Goal: Task Accomplishment & Management: Use online tool/utility

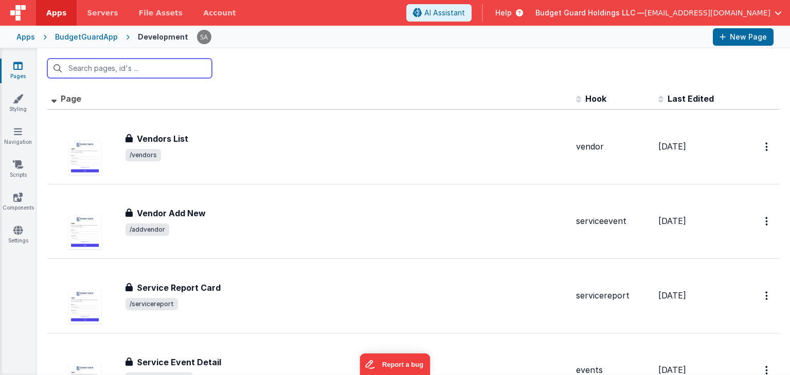
click at [110, 68] on input "text" at bounding box center [129, 69] width 165 height 20
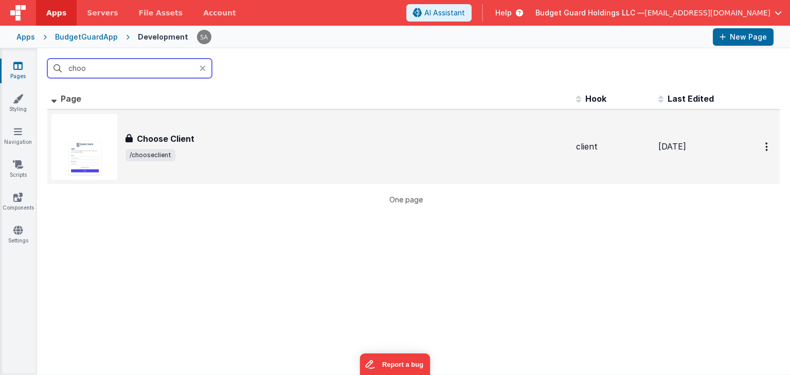
type input "choo"
click at [208, 132] on div "Choose Client Choose Client /chooseclient" at bounding box center [309, 147] width 516 height 66
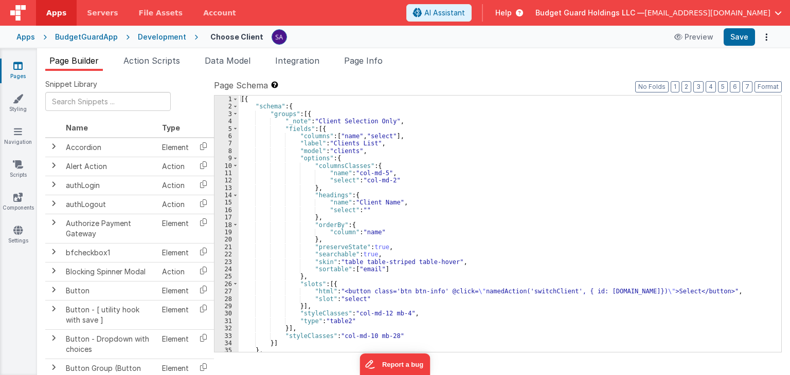
click at [440, 211] on div "[{ "schema" : { "groups" : [{ "_note" : "Client Selection Only" , "fields" : [{…" at bounding box center [506, 232] width 535 height 272
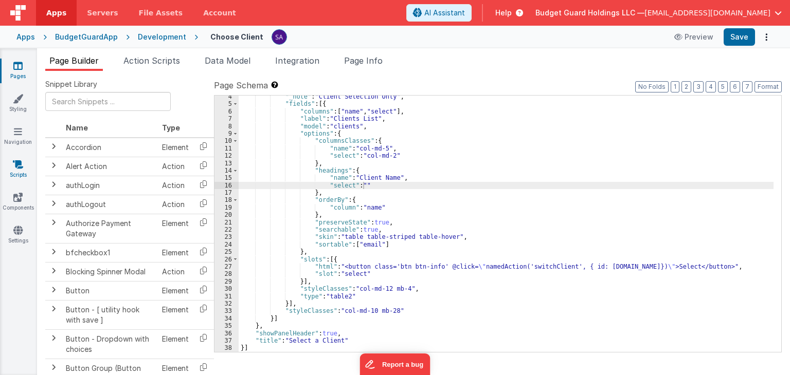
click at [29, 166] on link "Scripts" at bounding box center [17, 169] width 37 height 21
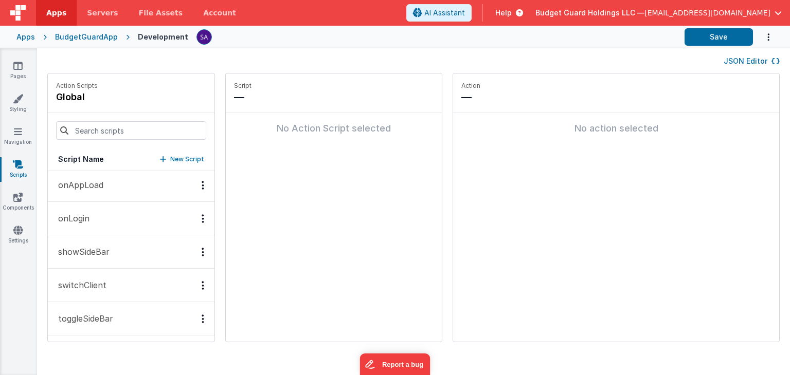
click at [128, 282] on button "switchClient" at bounding box center [131, 285] width 167 height 33
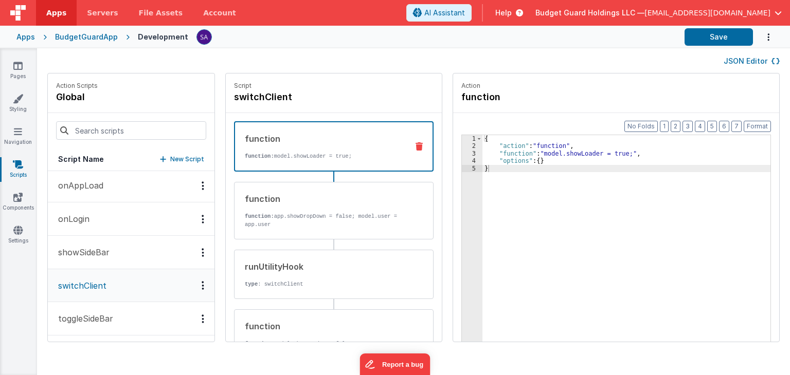
click at [340, 143] on div "function" at bounding box center [322, 139] width 155 height 12
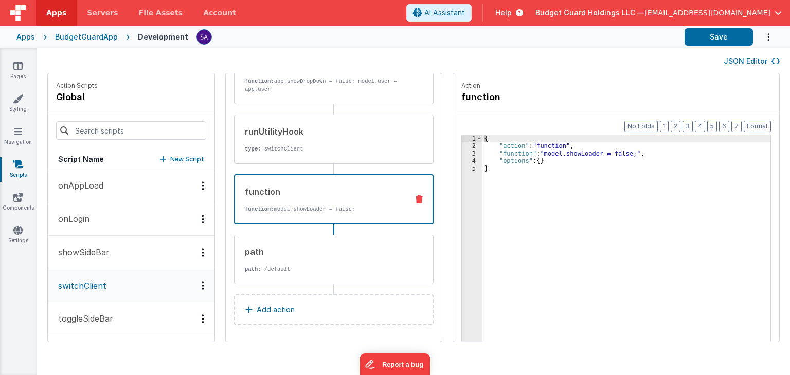
click at [325, 197] on div "function function: model.showLoader = false;" at bounding box center [317, 200] width 165 height 28
click at [322, 239] on div "path path : /default" at bounding box center [334, 260] width 200 height 49
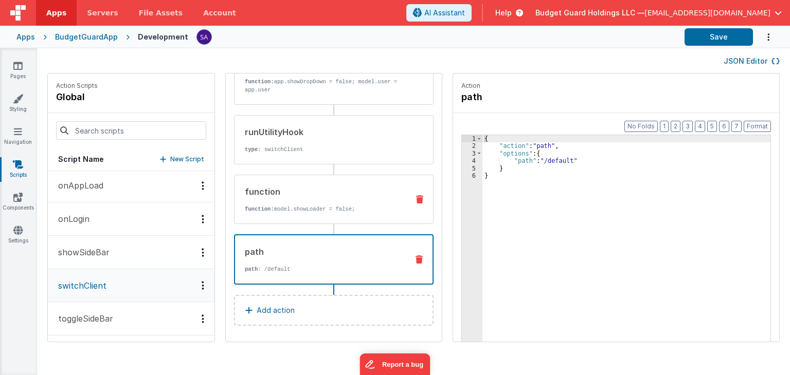
click at [318, 208] on p "function: model.showLoader = false;" at bounding box center [322, 209] width 155 height 8
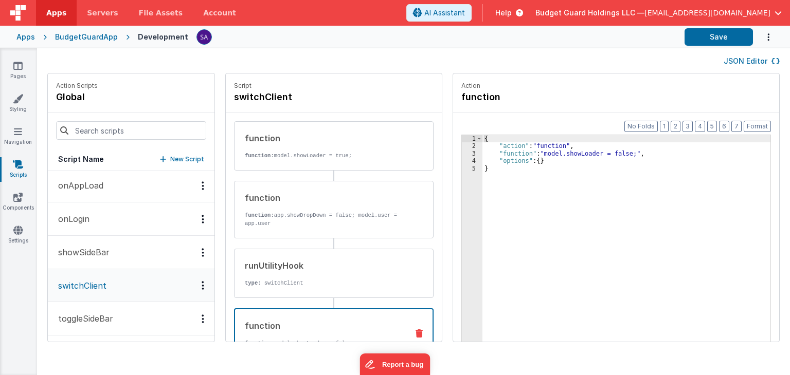
scroll to position [0, 0]
click at [416, 146] on icon at bounding box center [419, 146] width 7 height 8
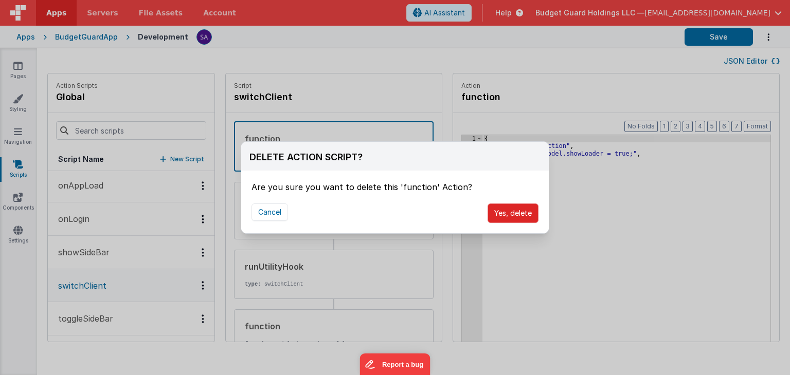
click at [520, 213] on button "Yes, delete" at bounding box center [513, 214] width 51 height 20
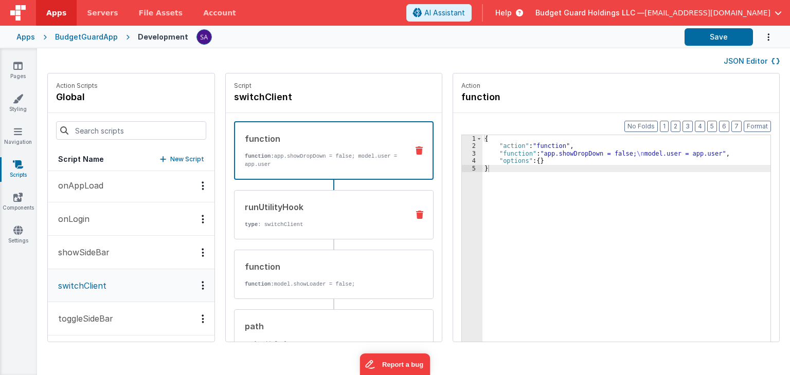
click at [327, 213] on div "runUtilityHook type : switchClient" at bounding box center [318, 215] width 166 height 28
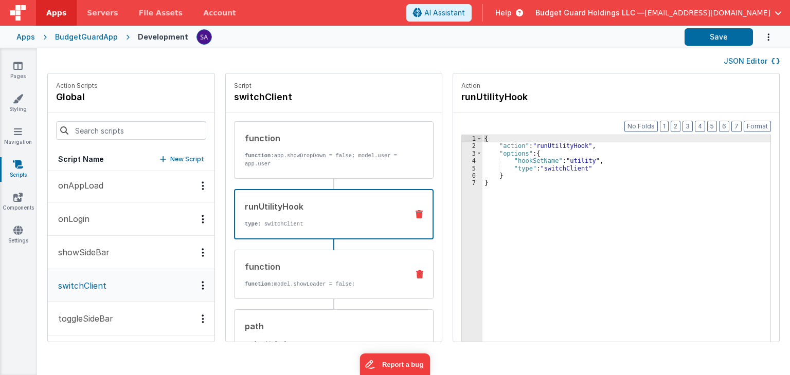
click at [358, 266] on div "function" at bounding box center [322, 267] width 155 height 12
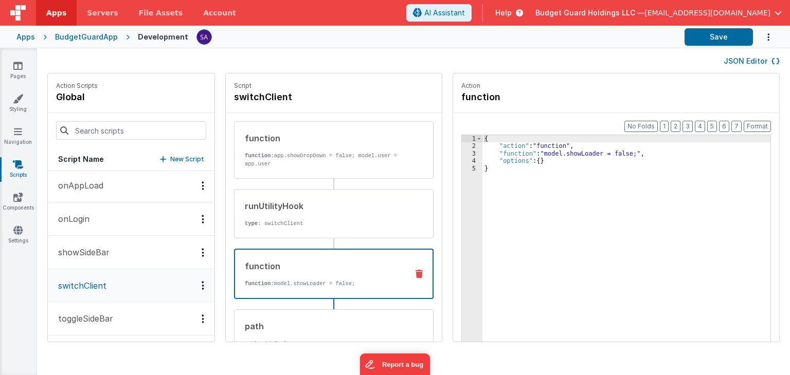
click at [416, 272] on icon at bounding box center [419, 274] width 7 height 8
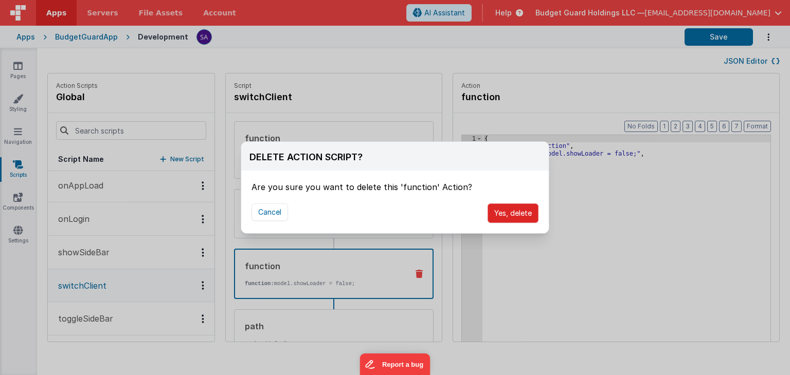
click at [506, 221] on button "Yes, delete" at bounding box center [513, 214] width 51 height 20
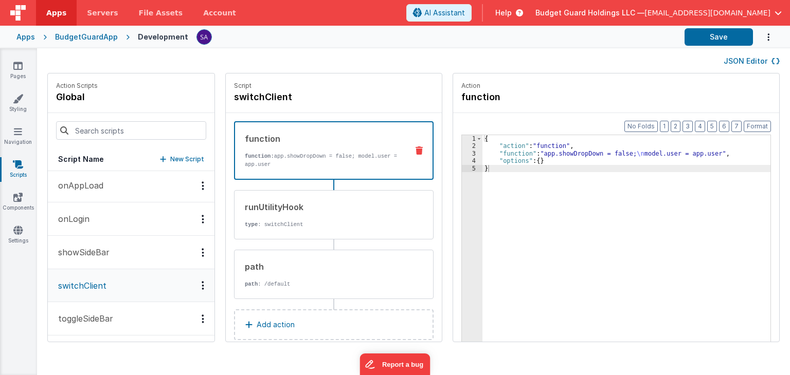
click at [528, 198] on div "{ "action" : "function" , "function" : "app.showDropDown = false; \n model.user…" at bounding box center [631, 262] width 299 height 254
click at [335, 217] on div "runUtilityHook type : switchClient" at bounding box center [318, 215] width 166 height 28
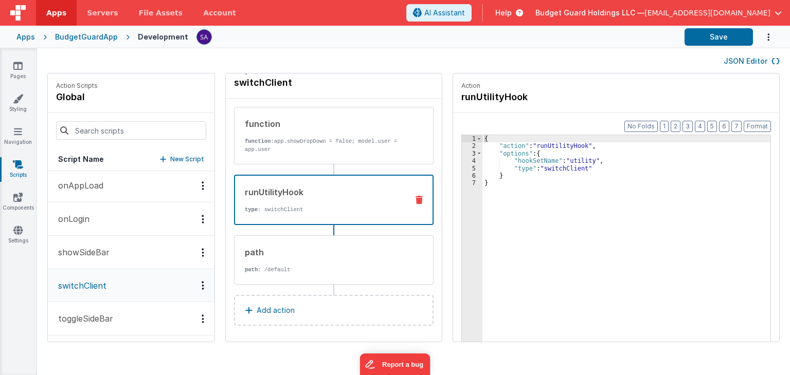
scroll to position [15, 0]
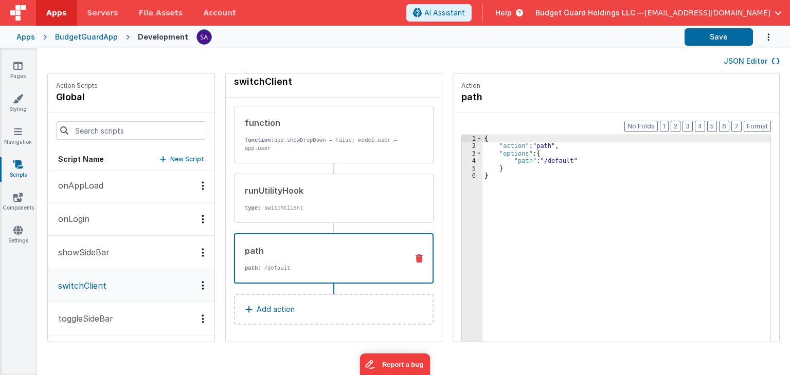
click at [320, 254] on div "path" at bounding box center [322, 251] width 155 height 12
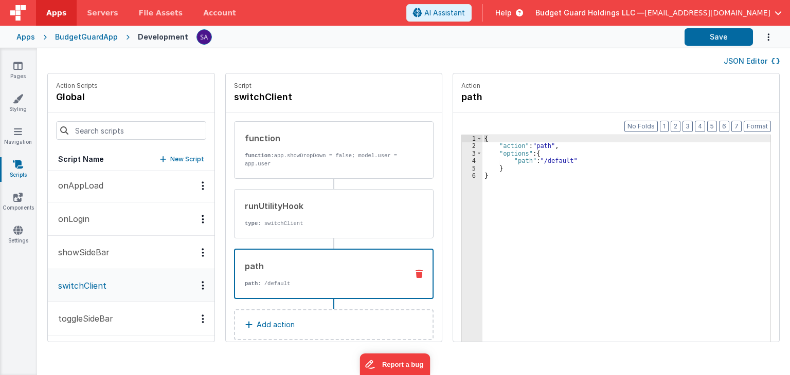
scroll to position [0, 0]
click at [699, 46] on div "Apps BudgetGuardApp Development Save" at bounding box center [395, 37] width 790 height 23
click at [698, 41] on button "Save" at bounding box center [719, 36] width 68 height 17
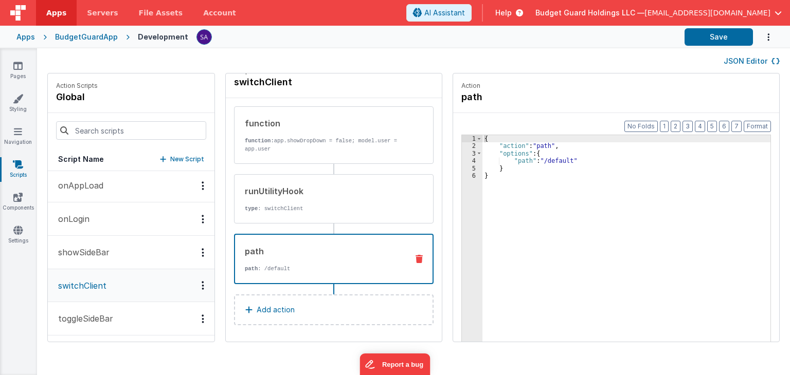
scroll to position [15, 0]
click at [267, 301] on button "Add action" at bounding box center [334, 309] width 200 height 31
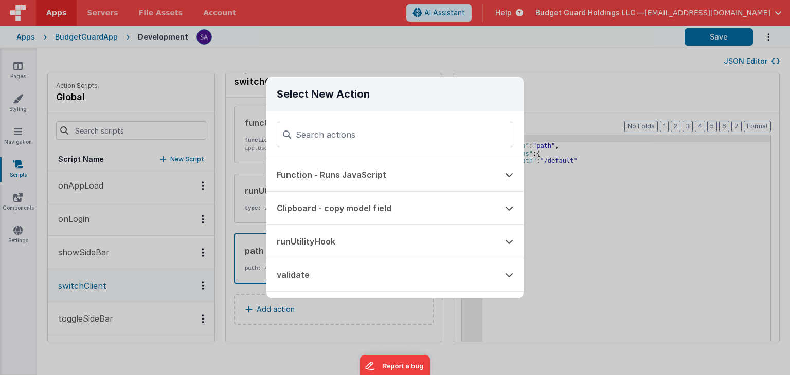
click at [327, 131] on input at bounding box center [395, 135] width 237 height 26
type input "run"
click at [328, 203] on button "runUtilityHook" at bounding box center [380, 208] width 228 height 33
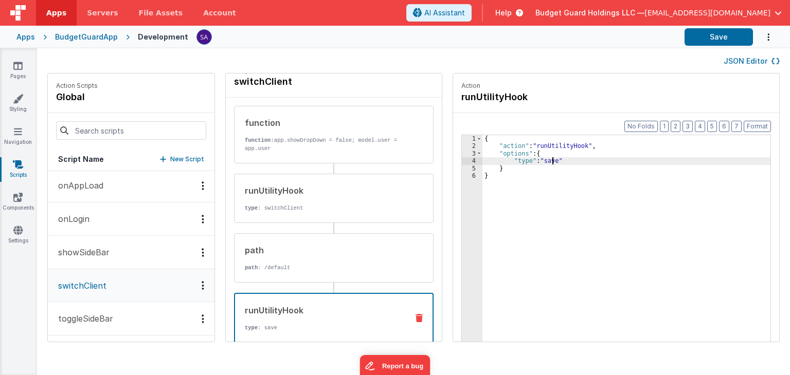
click at [541, 163] on div "{ "action" : "runUtilityHook" , "options" : { "type" : "save" } }" at bounding box center [631, 262] width 299 height 254
click at [706, 29] on button "Save" at bounding box center [719, 36] width 68 height 17
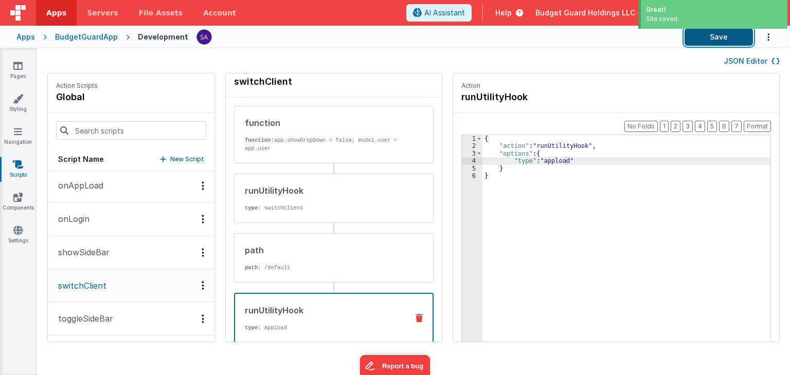
click at [709, 40] on button "Save" at bounding box center [719, 36] width 68 height 17
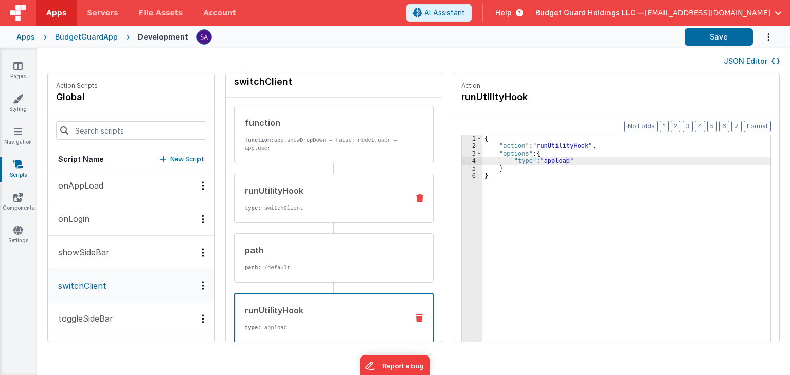
click at [335, 207] on p "type : switchClient" at bounding box center [322, 208] width 155 height 8
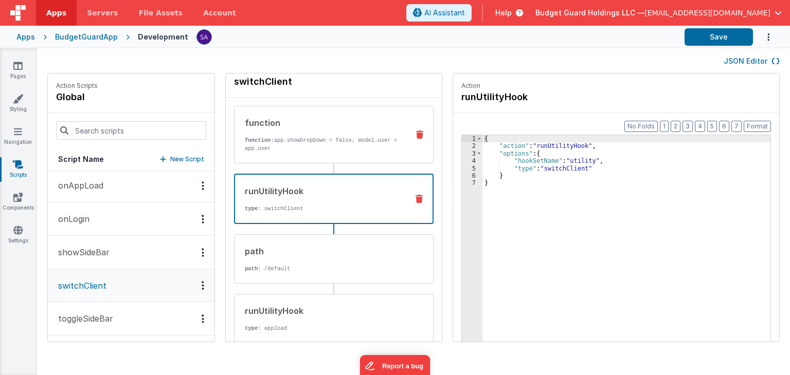
click at [335, 154] on div "function function: app.showDropDown = false; model.user = app.user" at bounding box center [334, 135] width 200 height 58
click at [333, 188] on div "runUtilityHook" at bounding box center [322, 191] width 155 height 12
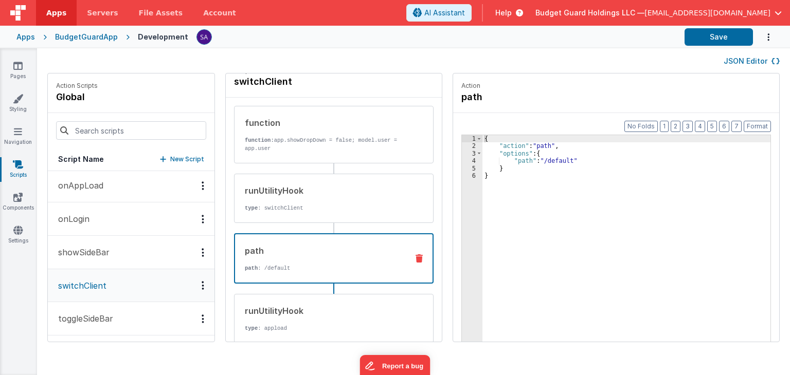
click at [312, 245] on div "path" at bounding box center [322, 251] width 155 height 12
click at [315, 313] on div "runUtilityHook" at bounding box center [322, 311] width 155 height 12
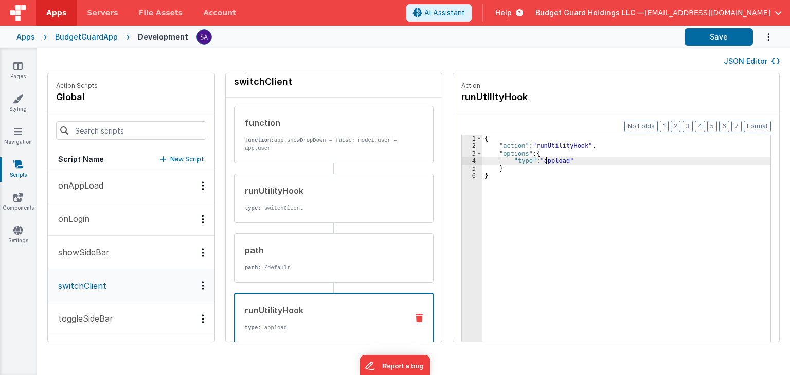
click at [534, 163] on div "{ "action" : "runUtilityHook" , "options" : { "type" : "appload" } }" at bounding box center [631, 262] width 299 height 254
click at [710, 35] on button "Save" at bounding box center [719, 36] width 68 height 17
click at [576, 56] on div "JSON Editor" at bounding box center [413, 61] width 732 height 12
click at [722, 44] on button "Save" at bounding box center [719, 36] width 68 height 17
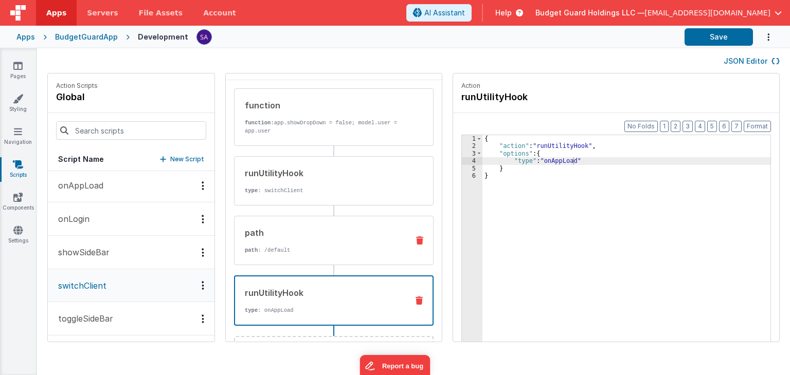
scroll to position [67, 0]
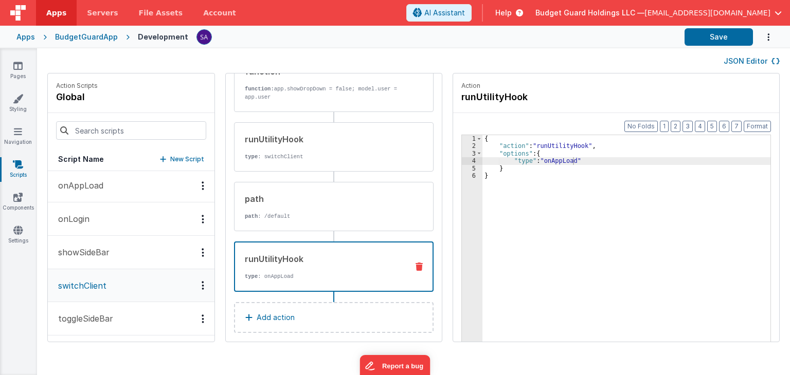
click at [280, 315] on p "Add action" at bounding box center [276, 318] width 38 height 12
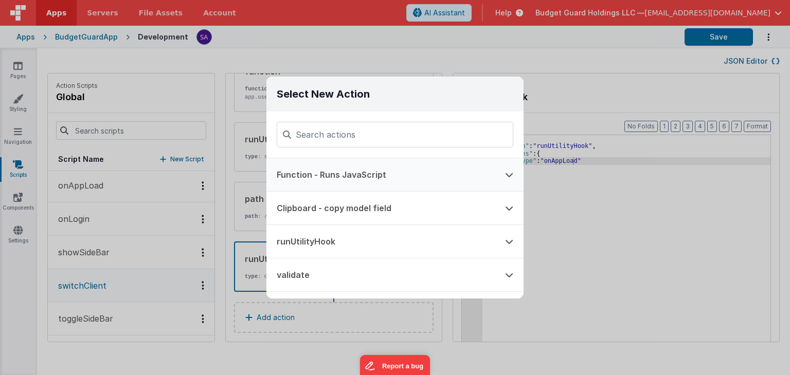
click at [352, 179] on button "Function - Runs JavaScript" at bounding box center [380, 174] width 228 height 33
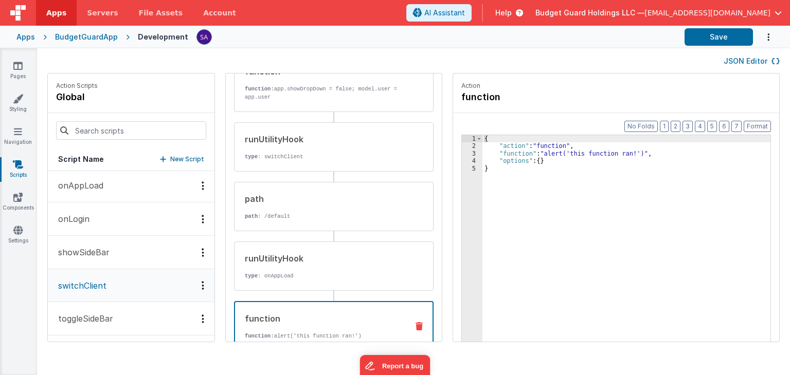
click at [515, 155] on div "{ "action" : "function" , "function" : "alert('this function ran!')" , "options…" at bounding box center [631, 262] width 299 height 254
click at [462, 155] on div "3" at bounding box center [472, 153] width 21 height 7
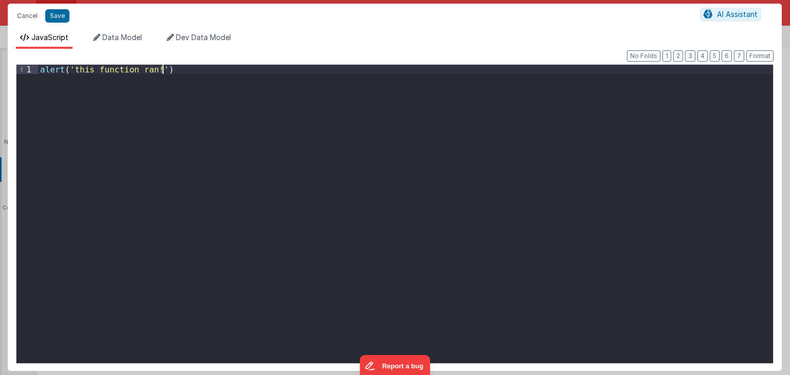
click at [423, 136] on div "alert ( 'this function ran!' )" at bounding box center [405, 223] width 735 height 317
click at [59, 16] on button "Save" at bounding box center [57, 15] width 24 height 13
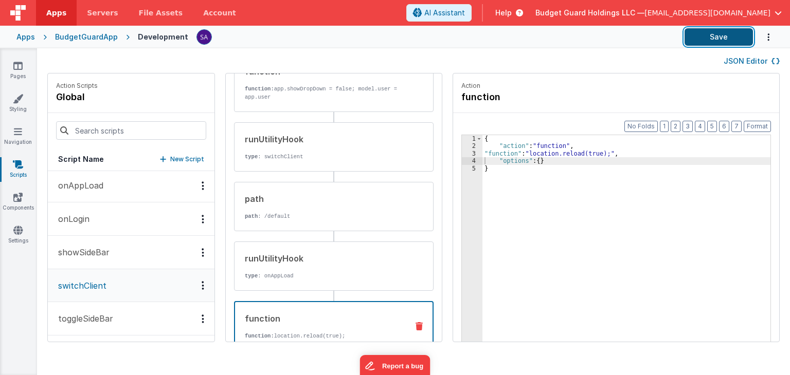
click at [730, 40] on button "Save" at bounding box center [719, 36] width 68 height 17
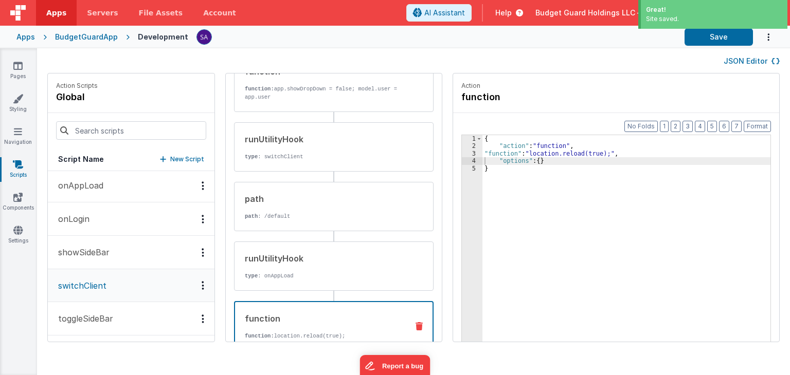
click at [574, 45] on div at bounding box center [436, 36] width 480 height 17
click at [574, 64] on div "JSON Editor" at bounding box center [413, 61] width 732 height 12
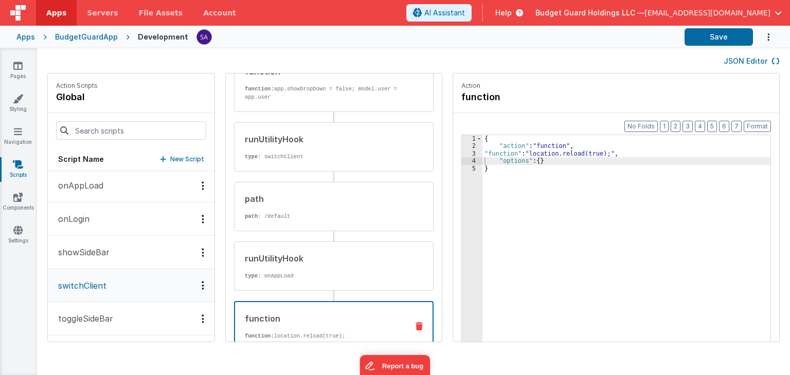
click at [540, 57] on div "JSON Editor" at bounding box center [413, 61] width 732 height 12
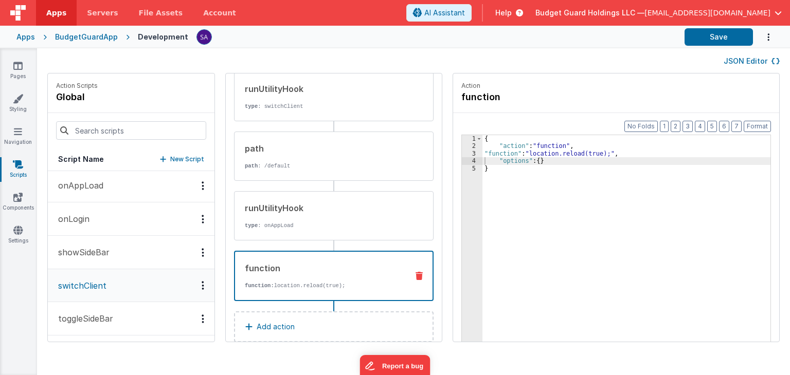
scroll to position [134, 0]
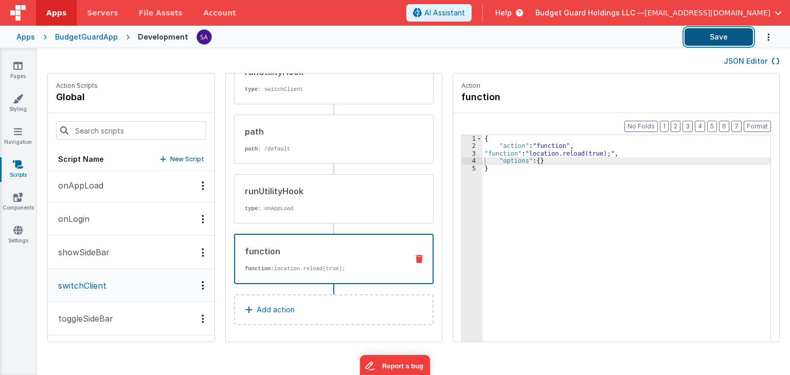
click at [724, 33] on button "Save" at bounding box center [719, 36] width 68 height 17
